Goal: Task Accomplishment & Management: Use online tool/utility

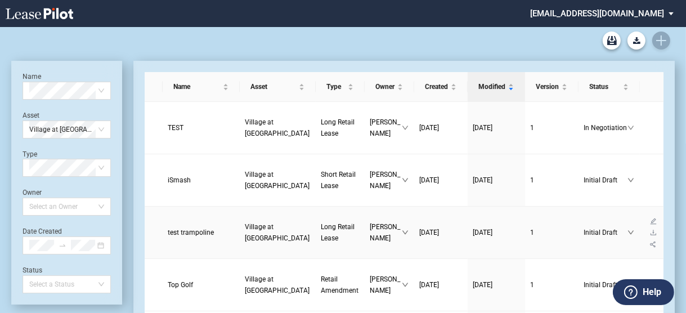
click at [321, 223] on span "Long Retail Lease" at bounding box center [338, 232] width 34 height 19
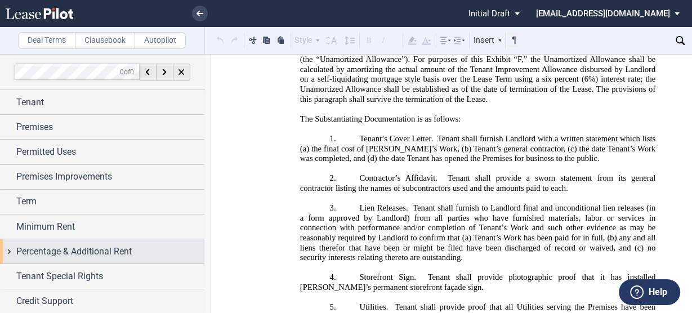
scroll to position [24, 0]
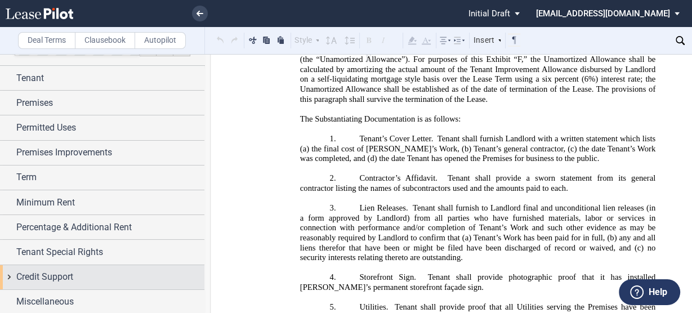
click at [55, 270] on span "Credit Support" at bounding box center [44, 277] width 57 height 14
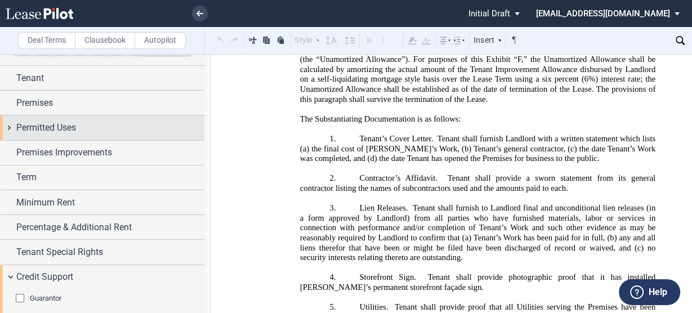
scroll to position [0, 0]
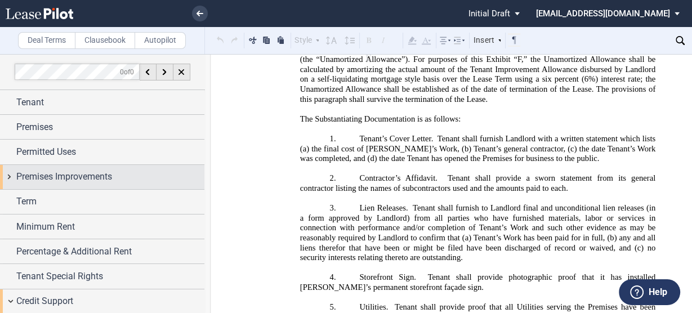
click at [67, 176] on span "Premises Improvements" at bounding box center [64, 177] width 96 height 14
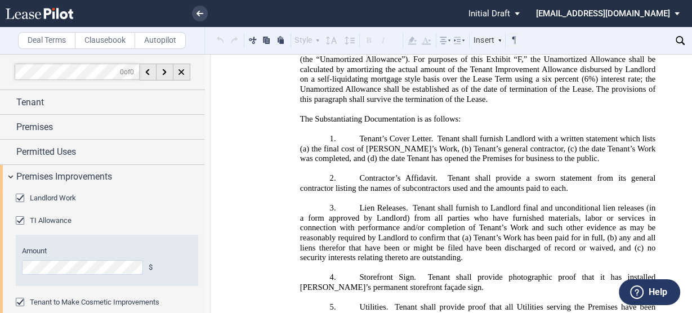
click at [16, 221] on div "TI Allowance" at bounding box center [21, 221] width 11 height 11
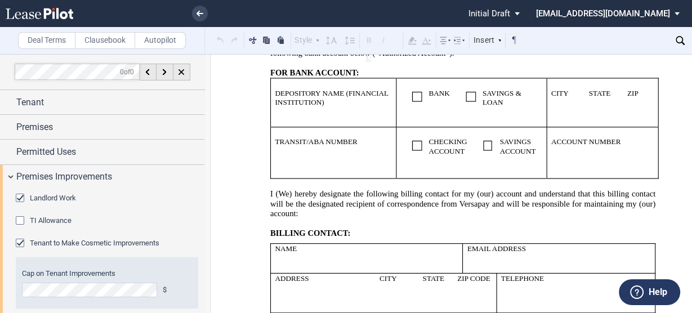
scroll to position [29171, 0]
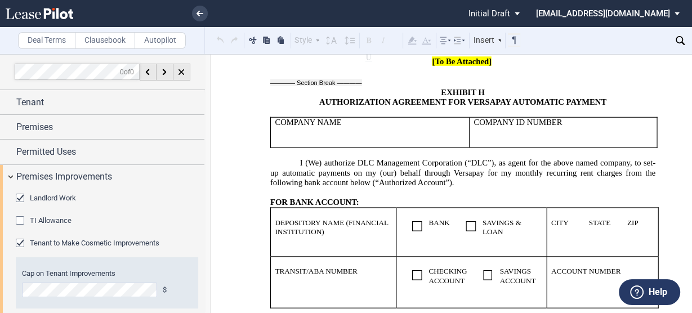
click at [16, 221] on div "TI Allowance" at bounding box center [21, 221] width 11 height 11
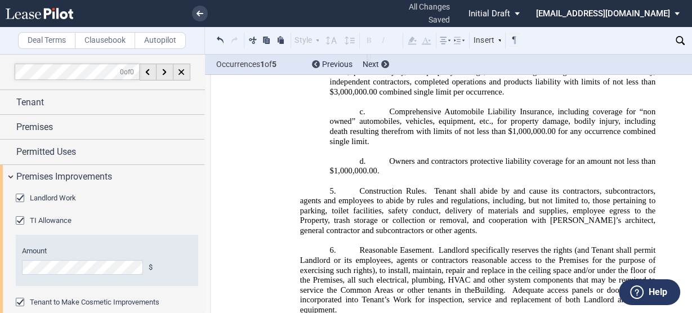
scroll to position [28807, 0]
